Goal: Use online tool/utility: Utilize a website feature to perform a specific function

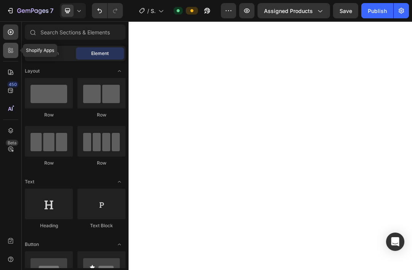
click at [16, 51] on div at bounding box center [10, 50] width 15 height 15
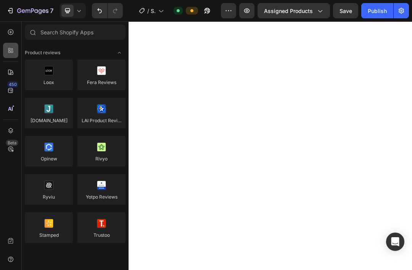
click at [10, 50] on icon at bounding box center [9, 49] width 2 height 2
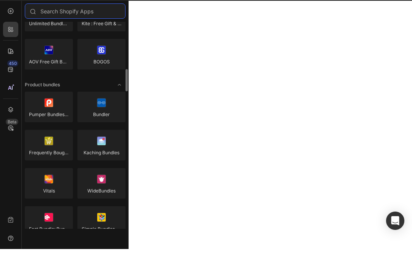
scroll to position [511, 0]
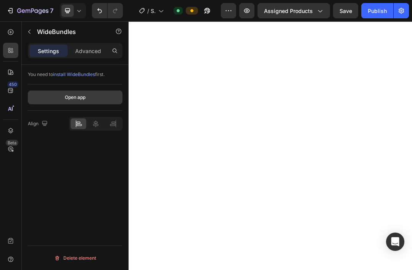
click at [61, 98] on button "Open app" at bounding box center [75, 97] width 95 height 14
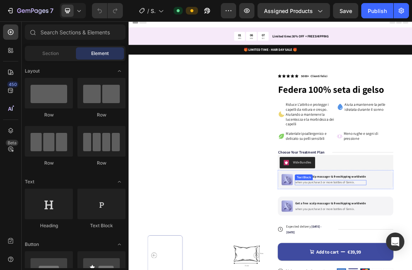
scroll to position [28, 0]
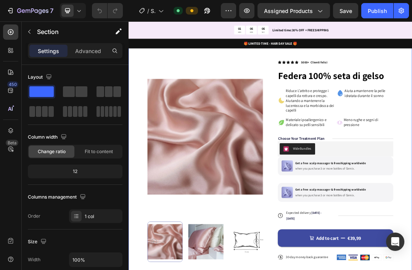
drag, startPoint x: 579, startPoint y: 204, endPoint x: 586, endPoint y: 220, distance: 16.4
click at [412, 204] on div "Product Images Icon Icon Icon Icon Icon Icon List 5000+ Clienti felici Text Blo…" at bounding box center [358, 255] width 458 height 405
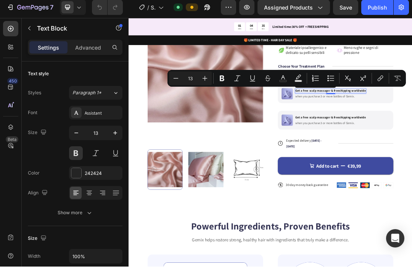
drag, startPoint x: 483, startPoint y: 131, endPoint x: 501, endPoint y: 132, distance: 17.9
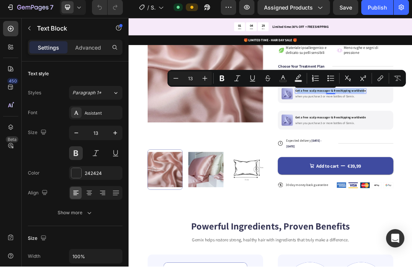
drag, startPoint x: 400, startPoint y: 134, endPoint x: 507, endPoint y: 135, distance: 107.2
click at [412, 174] on div "Product Images Icon Icon Icon Icon Icon Icon List 5000+ Clienti felici Text Blo…" at bounding box center [358, 140] width 458 height 405
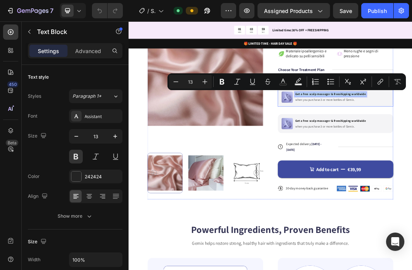
drag, startPoint x: 398, startPoint y: 136, endPoint x: 517, endPoint y: 139, distance: 119.1
click at [15, 34] on div at bounding box center [10, 31] width 15 height 15
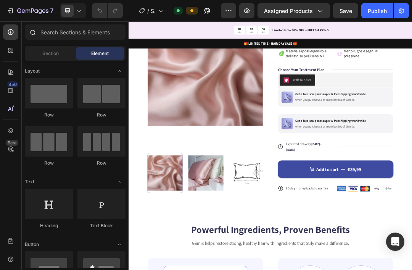
click at [29, 32] on div at bounding box center [32, 31] width 15 height 15
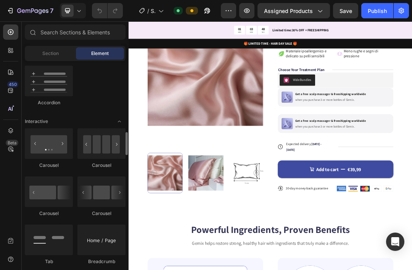
scroll to position [722, 0]
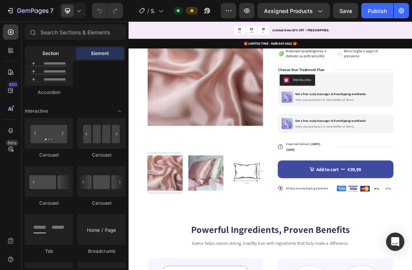
click at [49, 55] on span "Section" at bounding box center [50, 53] width 16 height 7
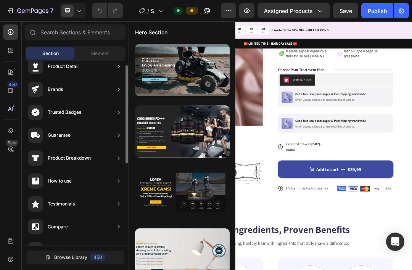
scroll to position [26, 0]
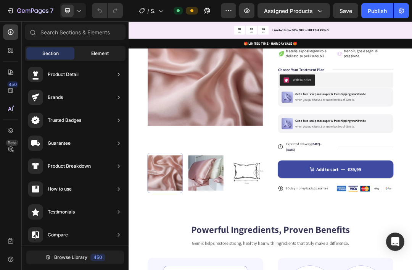
click at [105, 52] on span "Element" at bounding box center [100, 53] width 18 height 7
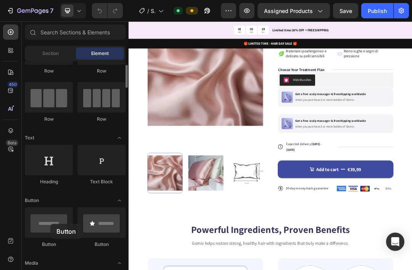
scroll to position [43, 0]
drag, startPoint x: 177, startPoint y: 245, endPoint x: 439, endPoint y: 141, distance: 282.5
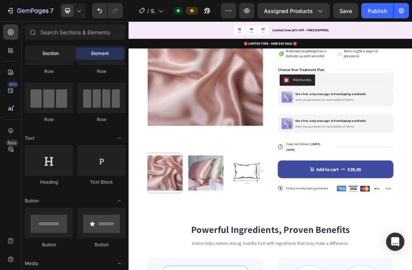
click at [67, 51] on div "Section" at bounding box center [50, 53] width 48 height 12
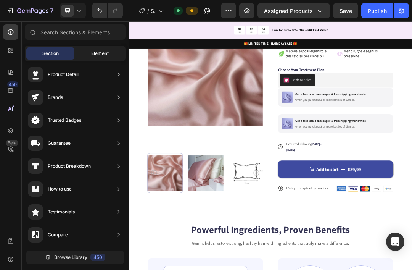
click at [102, 53] on span "Element" at bounding box center [100, 53] width 18 height 7
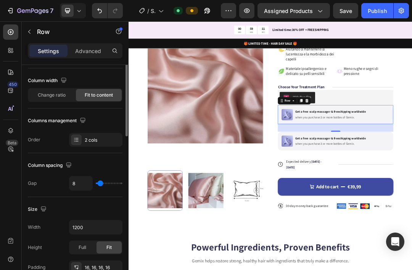
scroll to position [0, 0]
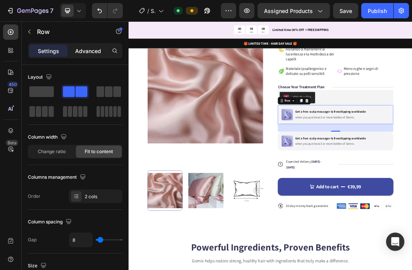
click at [85, 51] on p "Advanced" at bounding box center [88, 51] width 26 height 8
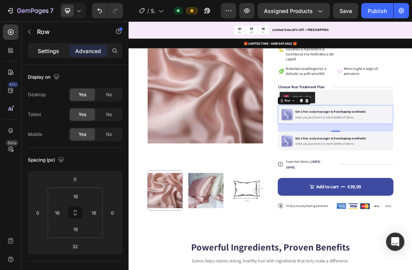
click at [60, 50] on div "Settings" at bounding box center [48, 51] width 38 height 12
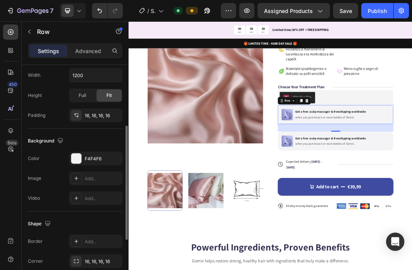
scroll to position [185, 0]
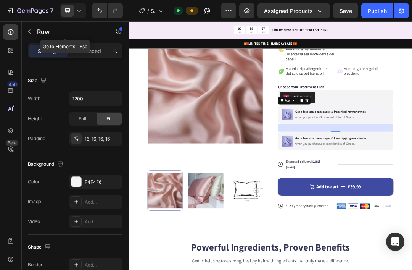
click at [32, 31] on icon "button" at bounding box center [29, 32] width 6 height 6
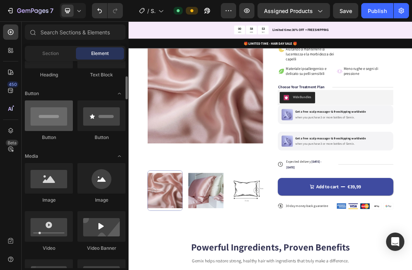
scroll to position [148, 0]
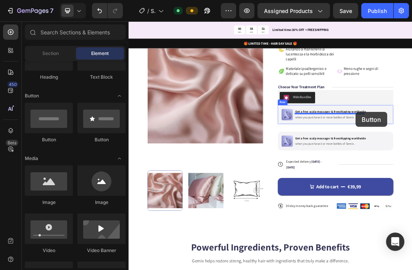
drag, startPoint x: 183, startPoint y: 140, endPoint x: 495, endPoint y: 167, distance: 313.2
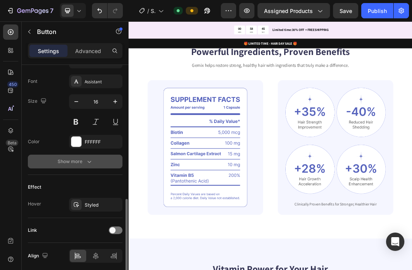
scroll to position [296, 0]
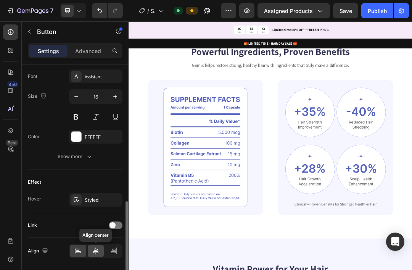
click at [97, 253] on icon at bounding box center [95, 250] width 5 height 7
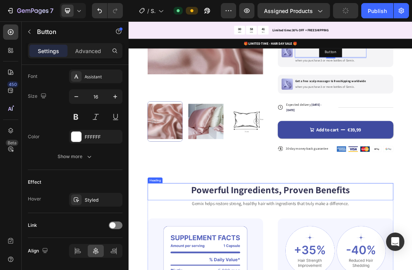
scroll to position [96, 0]
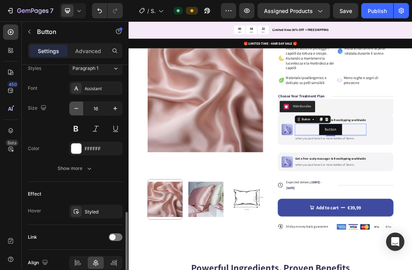
scroll to position [296, 0]
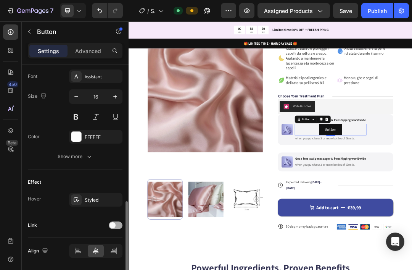
click at [119, 225] on div at bounding box center [116, 225] width 14 height 8
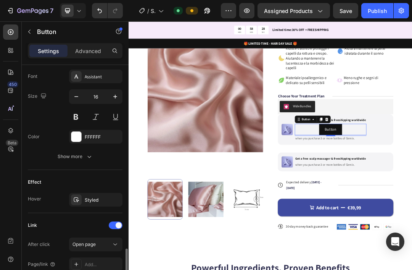
scroll to position [336, 0]
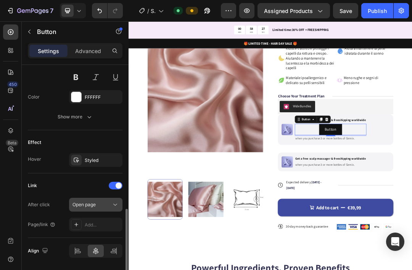
click at [114, 206] on icon at bounding box center [115, 205] width 8 height 8
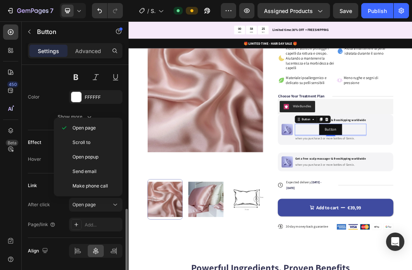
click at [31, 208] on div "After click" at bounding box center [39, 204] width 22 height 12
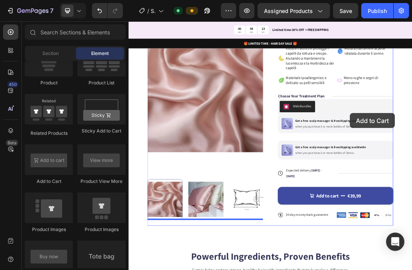
scroll to position [131, 0]
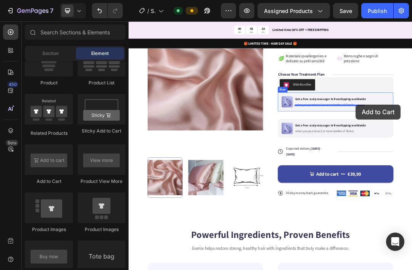
drag, startPoint x: 174, startPoint y: 183, endPoint x: 495, endPoint y: 156, distance: 322.4
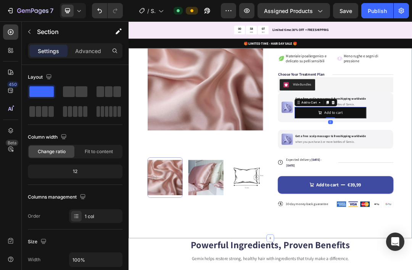
click at [412, 181] on div "Product Images Icon Icon Icon Icon Icon Icon List 5000+ Clienti felici Text Blo…" at bounding box center [358, 160] width 458 height 422
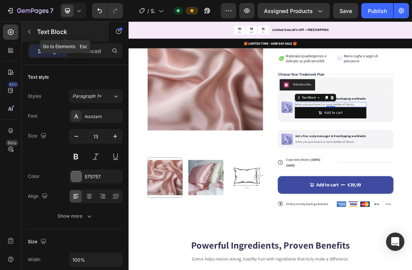
click at [30, 33] on icon "button" at bounding box center [29, 32] width 2 height 4
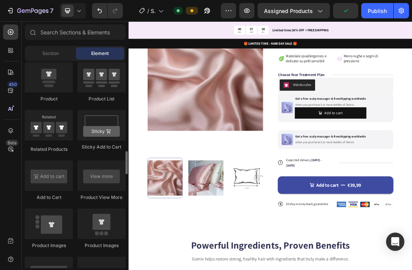
scroll to position [1022, 0]
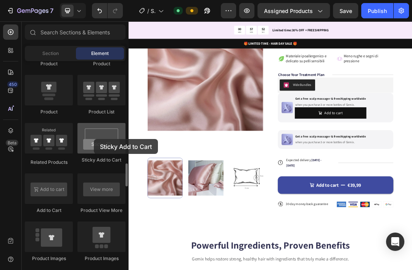
drag, startPoint x: 25, startPoint y: 186, endPoint x: 94, endPoint y: 139, distance: 83.7
click at [94, 139] on div at bounding box center [101, 138] width 48 height 31
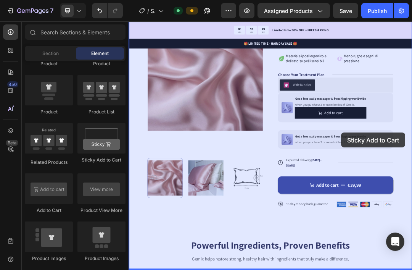
drag, startPoint x: 229, startPoint y: 157, endPoint x: 472, endPoint y: 201, distance: 246.9
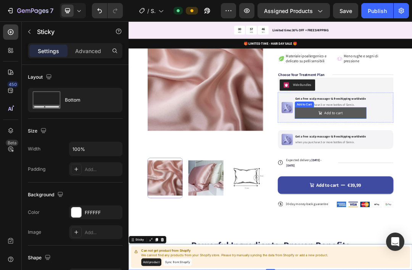
scroll to position [158, 0]
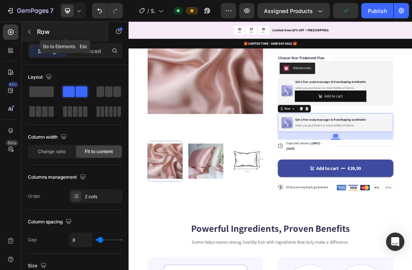
click at [29, 28] on button "button" at bounding box center [29, 32] width 12 height 12
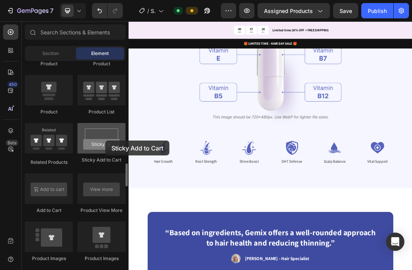
scroll to position [865, 0]
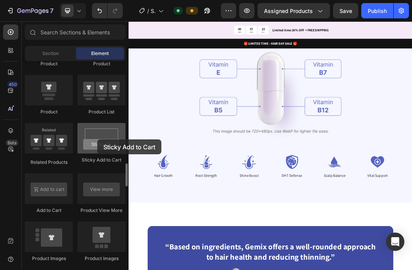
drag, startPoint x: 98, startPoint y: 134, endPoint x: 97, endPoint y: 139, distance: 5.0
click at [97, 139] on div at bounding box center [101, 138] width 48 height 31
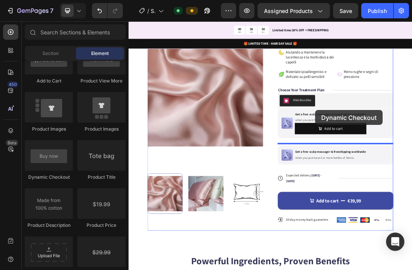
scroll to position [330, 0]
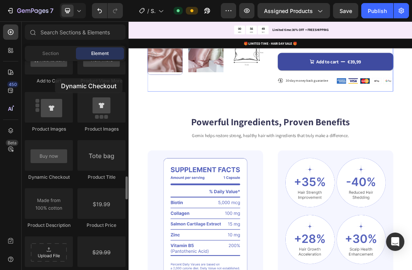
drag, startPoint x: 45, startPoint y: 159, endPoint x: 309, endPoint y: 40, distance: 289.6
click at [55, 78] on div "Product Product Product Product List Related Products Sticky Add to Cart Add to…" at bounding box center [75, 186] width 101 height 578
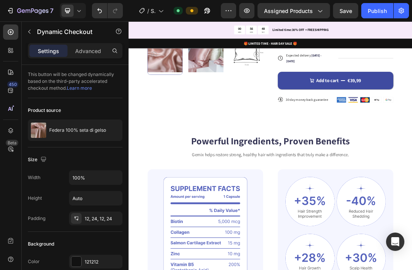
scroll to position [110, 0]
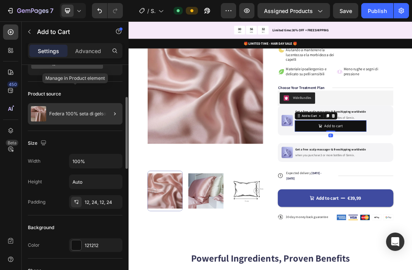
scroll to position [60, 0]
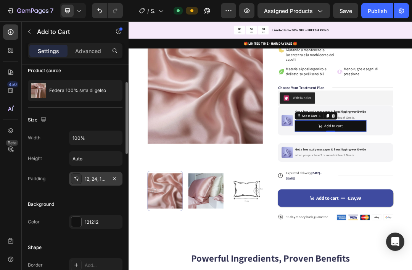
click at [105, 181] on div "12, 24, 12, 24" at bounding box center [96, 178] width 22 height 7
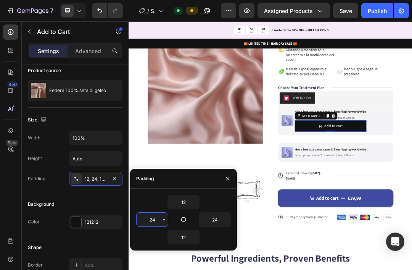
click at [154, 220] on input "24" at bounding box center [152, 219] width 31 height 14
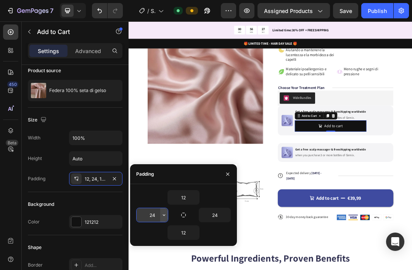
click at [163, 220] on button "button" at bounding box center [164, 215] width 8 height 14
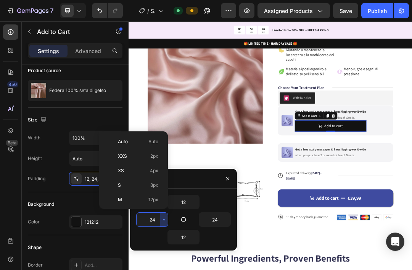
click at [138, 188] on p "S 8px" at bounding box center [138, 185] width 40 height 7
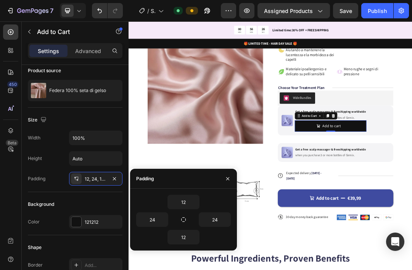
type input "8"
click at [185, 236] on input "12" at bounding box center [183, 237] width 31 height 14
click at [194, 237] on button "button" at bounding box center [196, 237] width 8 height 14
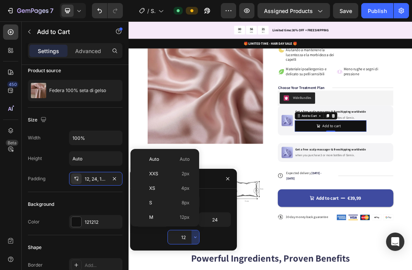
drag, startPoint x: 177, startPoint y: 200, endPoint x: 187, endPoint y: 208, distance: 12.5
click at [177, 200] on p "S 8px" at bounding box center [169, 202] width 40 height 7
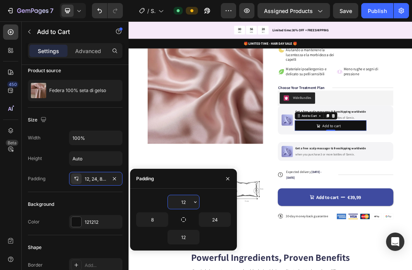
type input "8"
drag, startPoint x: 182, startPoint y: 204, endPoint x: 190, endPoint y: 204, distance: 7.6
click at [182, 204] on input "12" at bounding box center [183, 202] width 31 height 14
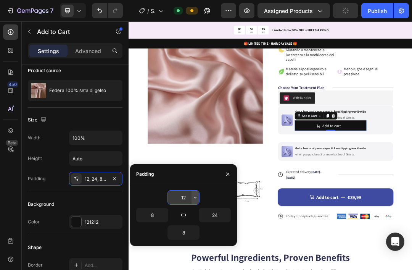
click at [195, 197] on icon "button" at bounding box center [195, 197] width 6 height 6
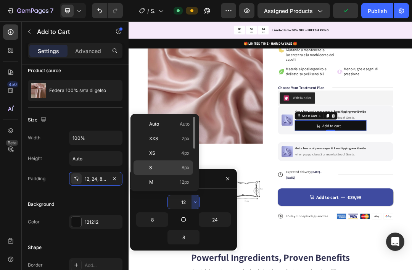
click at [178, 165] on p "S 8px" at bounding box center [169, 167] width 40 height 7
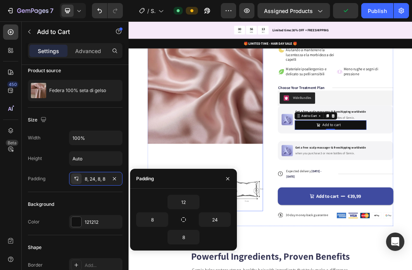
type input "8"
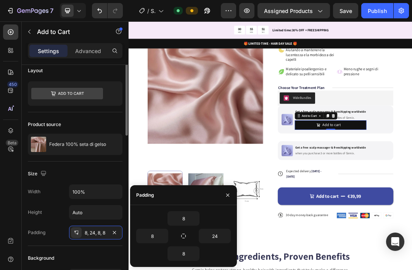
scroll to position [4, 0]
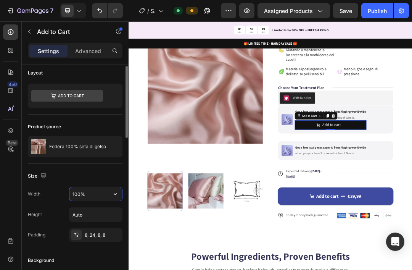
click at [97, 194] on input "100%" at bounding box center [95, 194] width 53 height 14
click at [117, 194] on icon "button" at bounding box center [115, 194] width 8 height 8
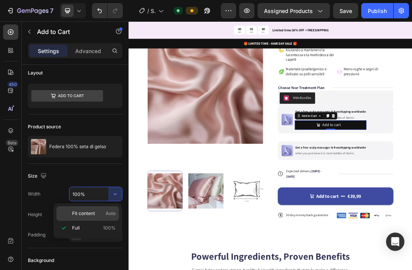
click at [98, 214] on p "Fit content Auto" at bounding box center [93, 213] width 43 height 7
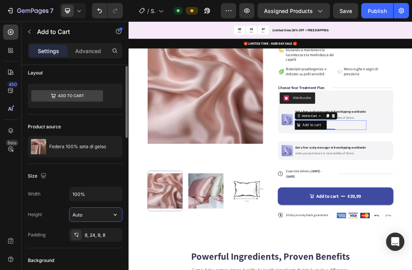
type input "Auto"
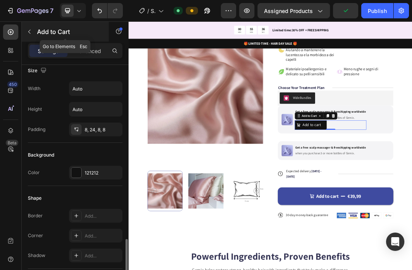
scroll to position [220, 0]
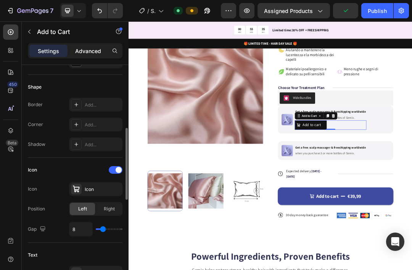
click at [85, 48] on p "Advanced" at bounding box center [88, 51] width 26 height 8
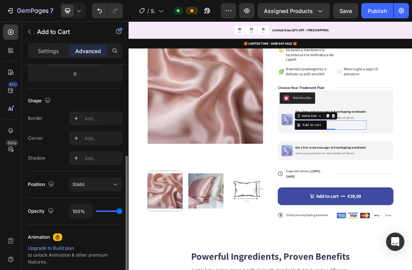
scroll to position [181, 0]
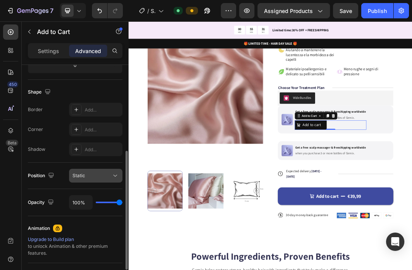
click at [102, 176] on div "Static" at bounding box center [91, 175] width 39 height 7
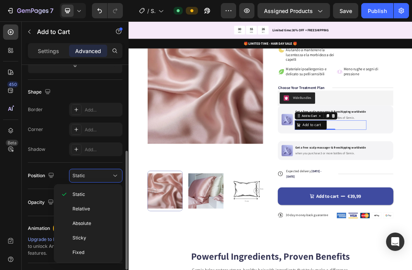
click at [42, 182] on div "Position Static" at bounding box center [75, 176] width 95 height 14
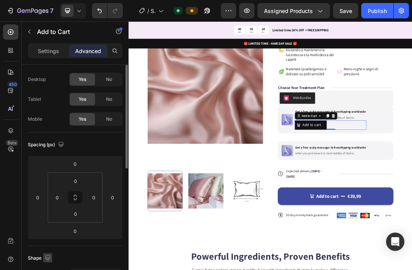
scroll to position [0, 0]
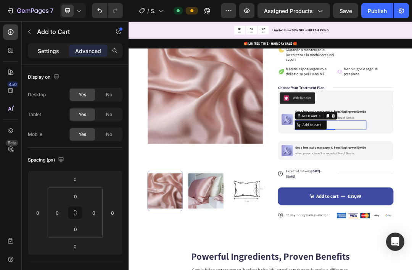
click at [59, 53] on div "Settings" at bounding box center [48, 51] width 38 height 12
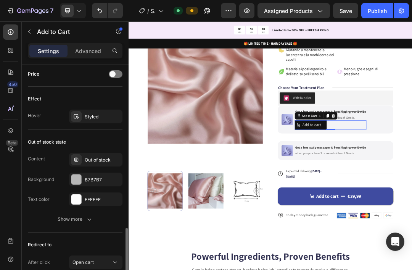
scroll to position [627, 0]
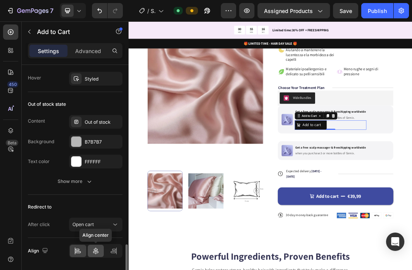
click at [98, 253] on icon at bounding box center [96, 251] width 8 height 8
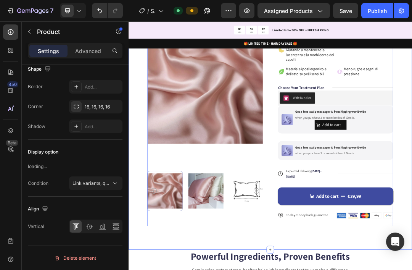
scroll to position [0, 0]
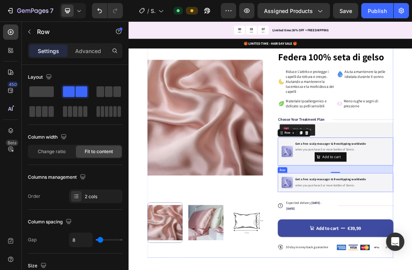
scroll to position [55, 0]
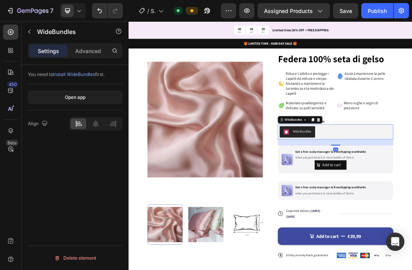
drag, startPoint x: 466, startPoint y: 208, endPoint x: 546, endPoint y: 248, distance: 89.6
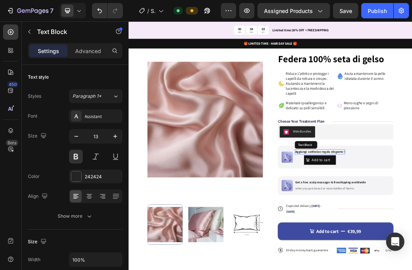
click at [115, 138] on icon "button" at bounding box center [115, 136] width 4 height 4
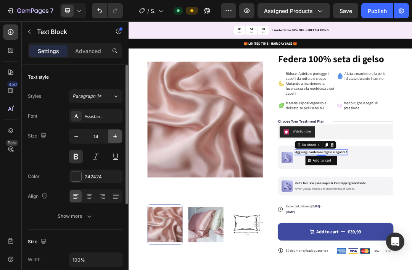
click at [115, 138] on icon "button" at bounding box center [115, 136] width 4 height 4
type input "15"
click at [87, 195] on icon at bounding box center [89, 196] width 8 height 8
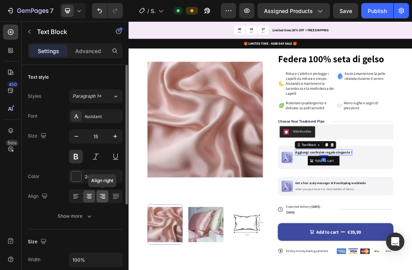
click at [100, 197] on icon at bounding box center [103, 196] width 8 height 8
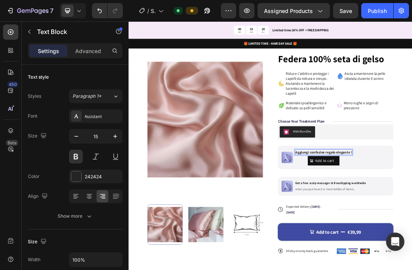
drag, startPoint x: 531, startPoint y: 247, endPoint x: 536, endPoint y: 246, distance: 5.1
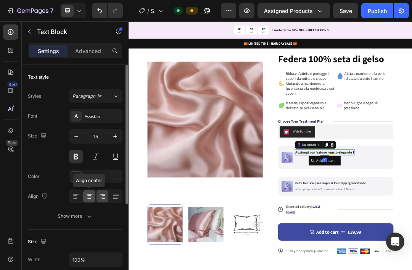
click at [89, 198] on icon at bounding box center [89, 198] width 4 height 1
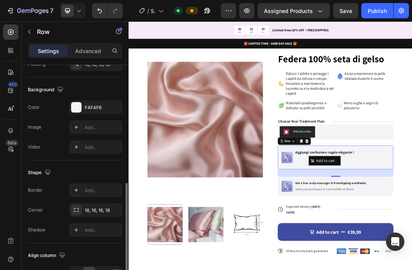
scroll to position [259, 0]
click at [76, 110] on div at bounding box center [76, 107] width 10 height 10
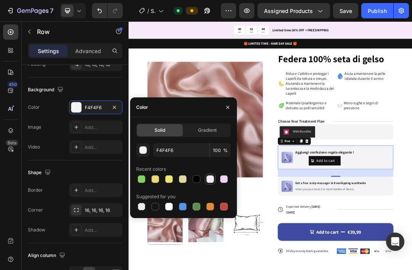
click at [211, 179] on div at bounding box center [210, 179] width 8 height 8
type input "F6EAF9"
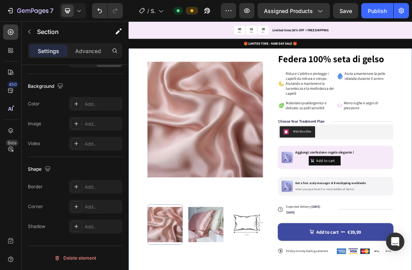
click at [412, 238] on div "Product Images Icon Icon Icon Icon Icon Icon List 5000+ Clienti felici Text Blo…" at bounding box center [358, 236] width 458 height 422
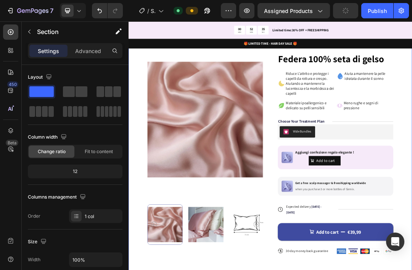
click at [31, 32] on icon "button" at bounding box center [29, 32] width 6 height 6
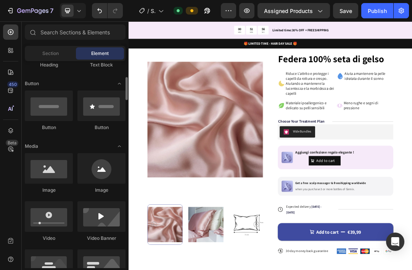
scroll to position [159, 0]
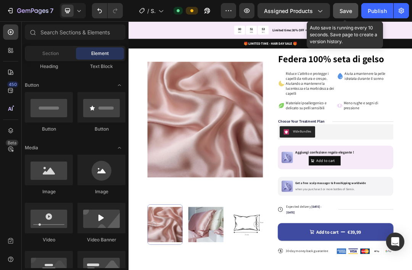
click at [349, 9] on span "Save" at bounding box center [346, 11] width 13 height 6
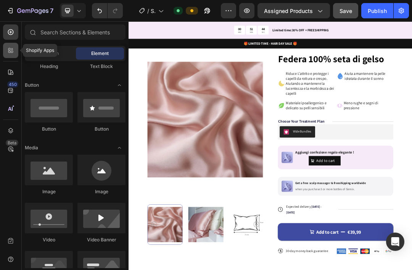
click at [14, 54] on icon at bounding box center [11, 51] width 8 height 8
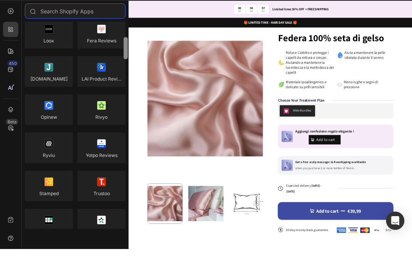
scroll to position [0, 0]
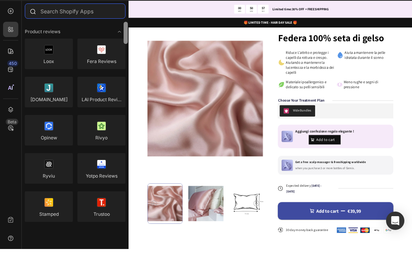
drag, startPoint x: 126, startPoint y: 132, endPoint x: 123, endPoint y: 15, distance: 116.8
click at [123, 24] on div "Sections(18) Elements(84) Hero Section Product Detail Brands Trusted Badges Gua…" at bounding box center [75, 136] width 107 height 225
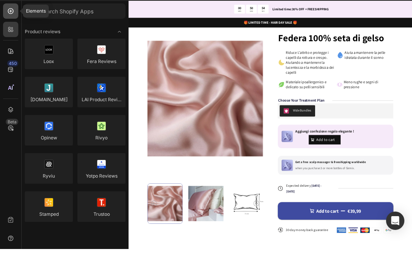
click at [11, 28] on icon at bounding box center [11, 32] width 8 height 8
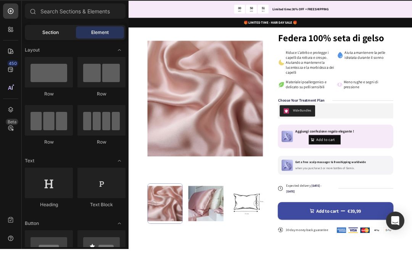
click at [54, 50] on span "Section" at bounding box center [50, 53] width 16 height 7
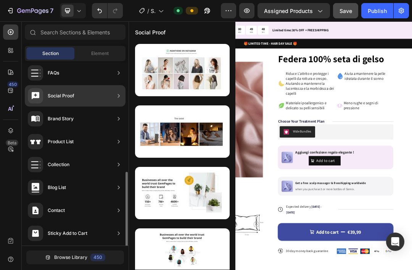
scroll to position [172, 0]
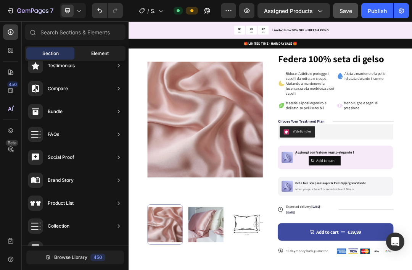
click at [101, 54] on span "Element" at bounding box center [100, 53] width 18 height 7
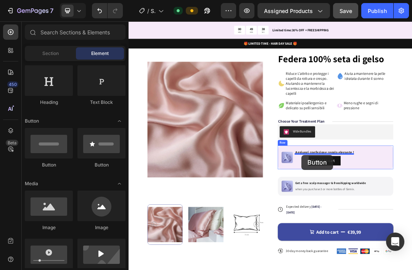
scroll to position [63, 0]
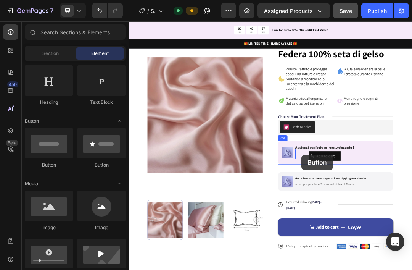
drag, startPoint x: 172, startPoint y: 169, endPoint x: 408, endPoint y: 237, distance: 245.1
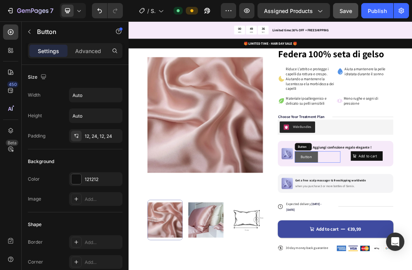
click at [412, 237] on button "Button" at bounding box center [415, 240] width 37 height 18
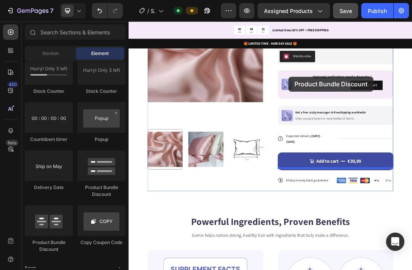
scroll to position [263, 0]
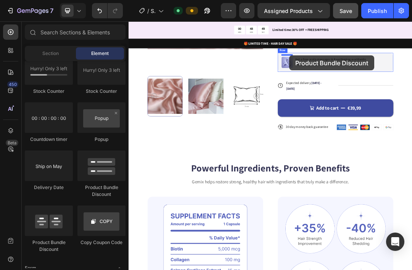
drag, startPoint x: 231, startPoint y: 194, endPoint x: 388, endPoint y: 76, distance: 196.5
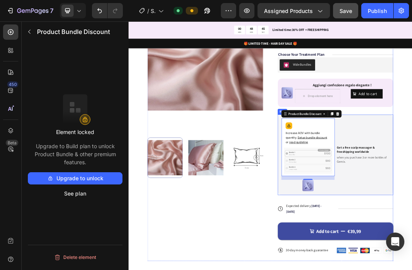
scroll to position [144, 0]
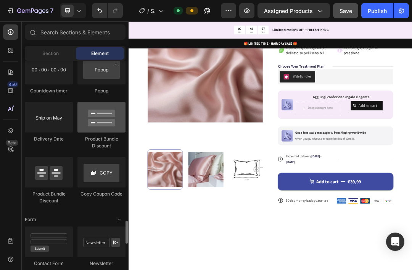
scroll to position [1640, 0]
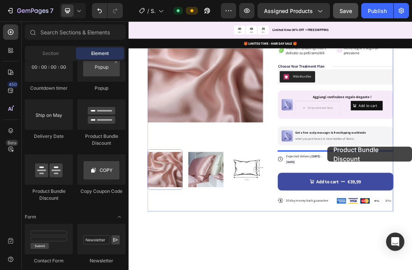
drag, startPoint x: 182, startPoint y: 200, endPoint x: 449, endPoint y: 224, distance: 268.4
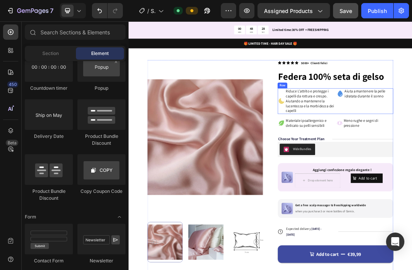
scroll to position [0, 0]
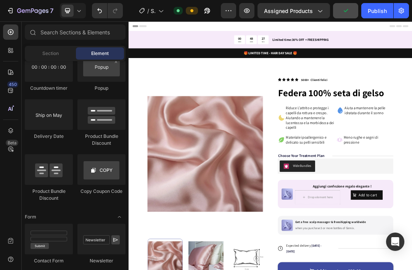
click at [344, 14] on button "button" at bounding box center [345, 10] width 25 height 15
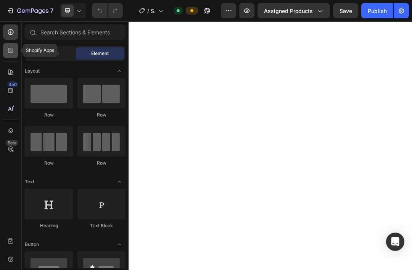
click at [9, 52] on icon at bounding box center [9, 52] width 2 height 2
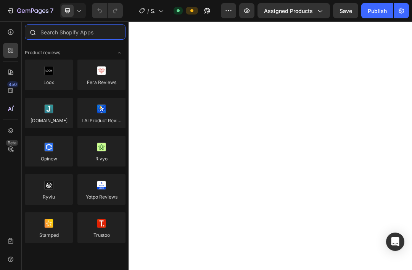
click at [71, 33] on input "text" at bounding box center [75, 31] width 101 height 15
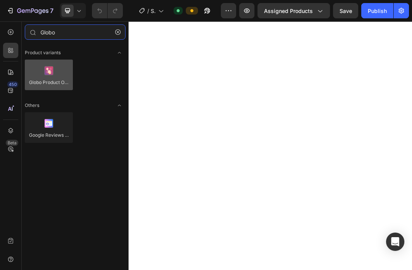
type input "Globo"
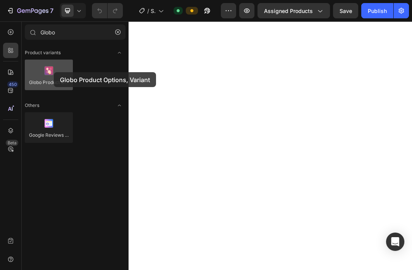
click at [54, 72] on div at bounding box center [49, 75] width 48 height 31
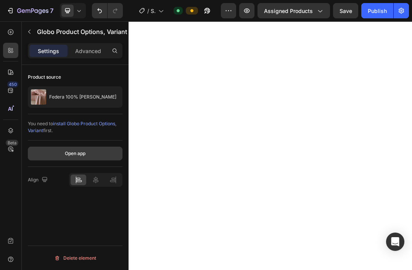
click at [87, 152] on button "Open app" at bounding box center [75, 153] width 95 height 14
